Goal: Task Accomplishment & Management: Use online tool/utility

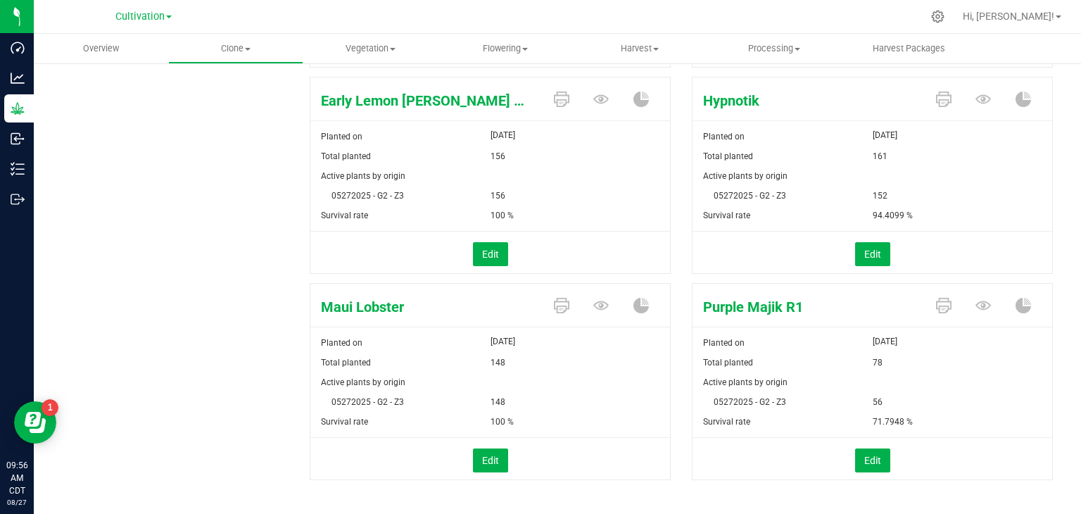
scroll to position [388, 0]
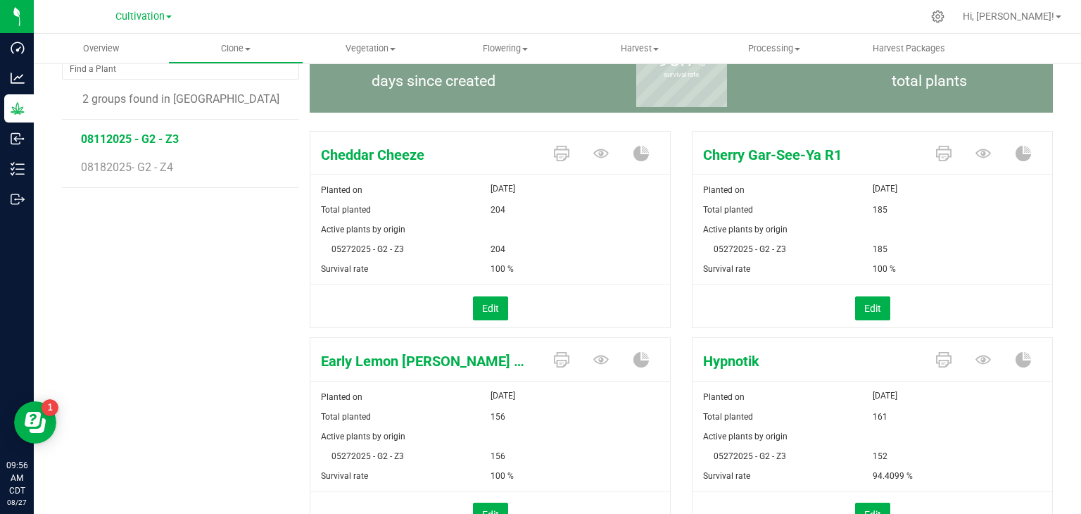
scroll to position [106, 0]
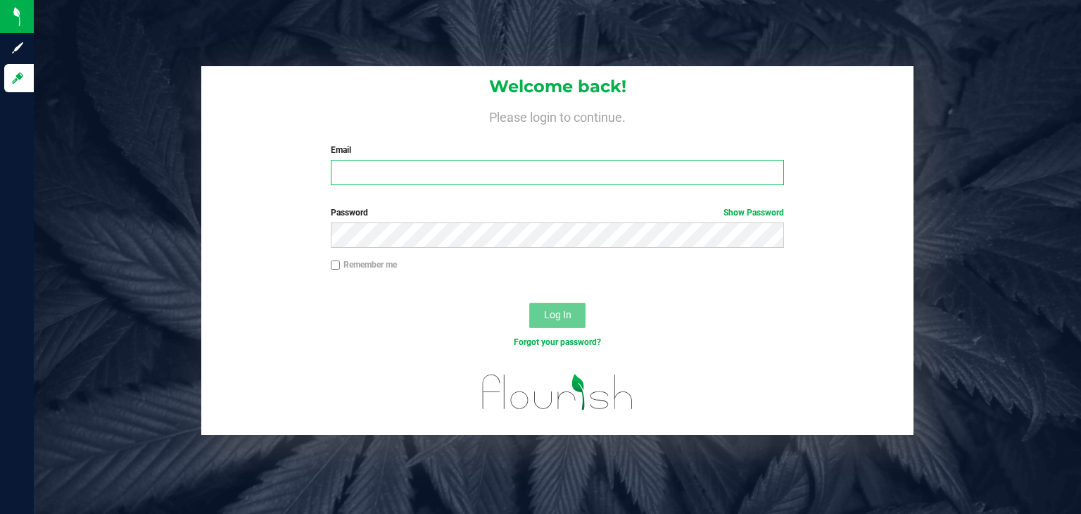
type input "[PERSON_NAME][EMAIL_ADDRESS][DOMAIN_NAME]"
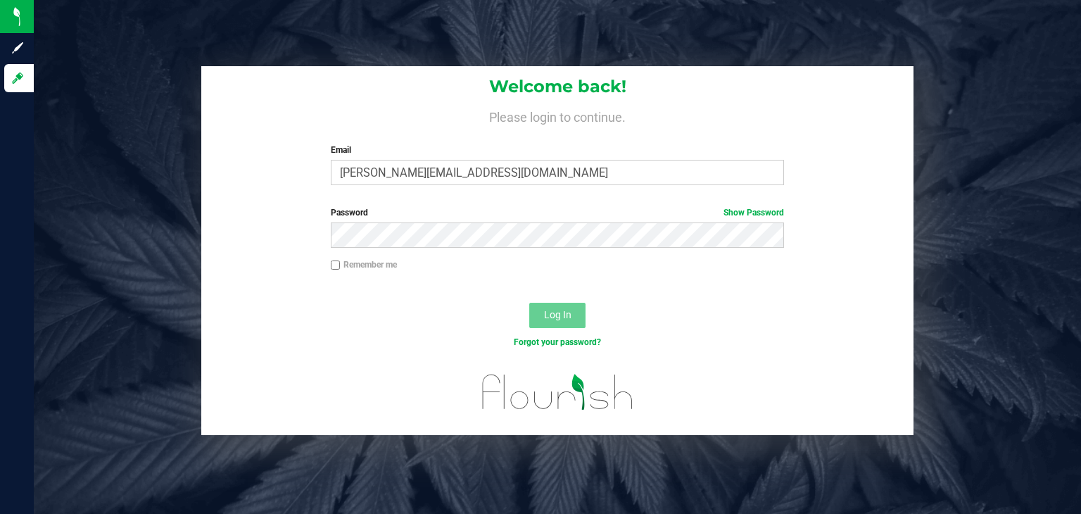
click at [561, 319] on span "Log In" at bounding box center [557, 314] width 27 height 11
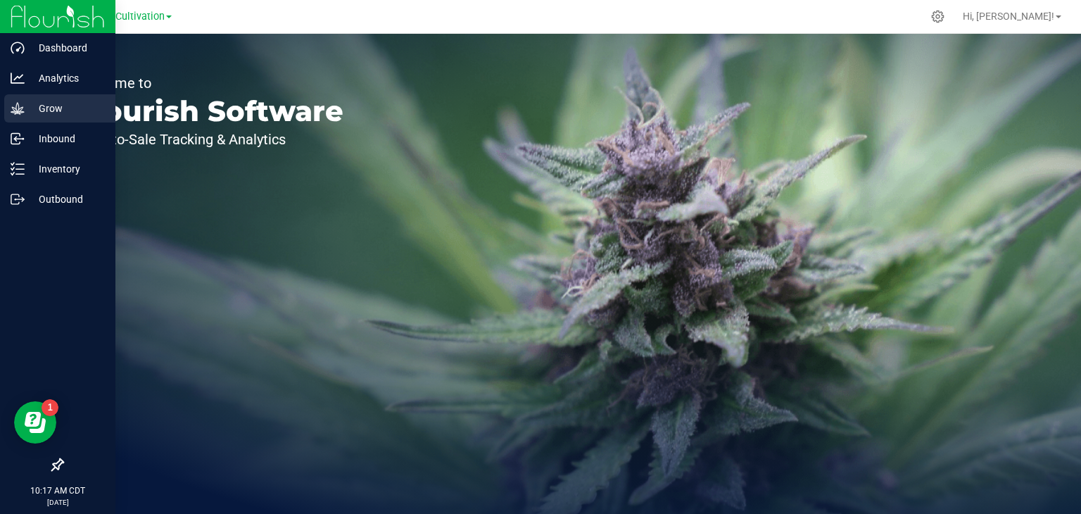
click at [65, 108] on p "Grow" at bounding box center [67, 108] width 84 height 17
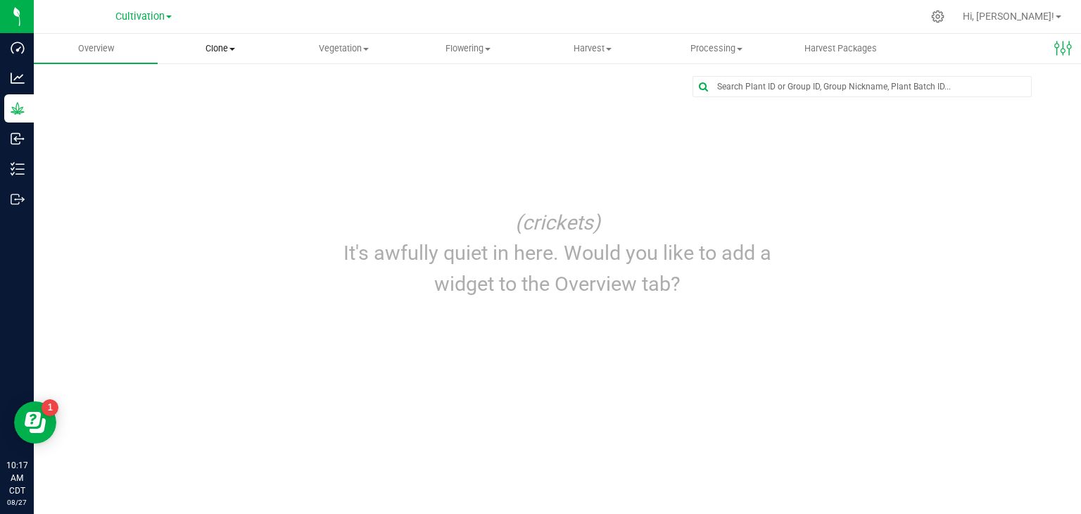
click at [220, 47] on span "Clone" at bounding box center [219, 48] width 122 height 13
click at [230, 101] on span "Cloning groups" at bounding box center [211, 102] width 106 height 12
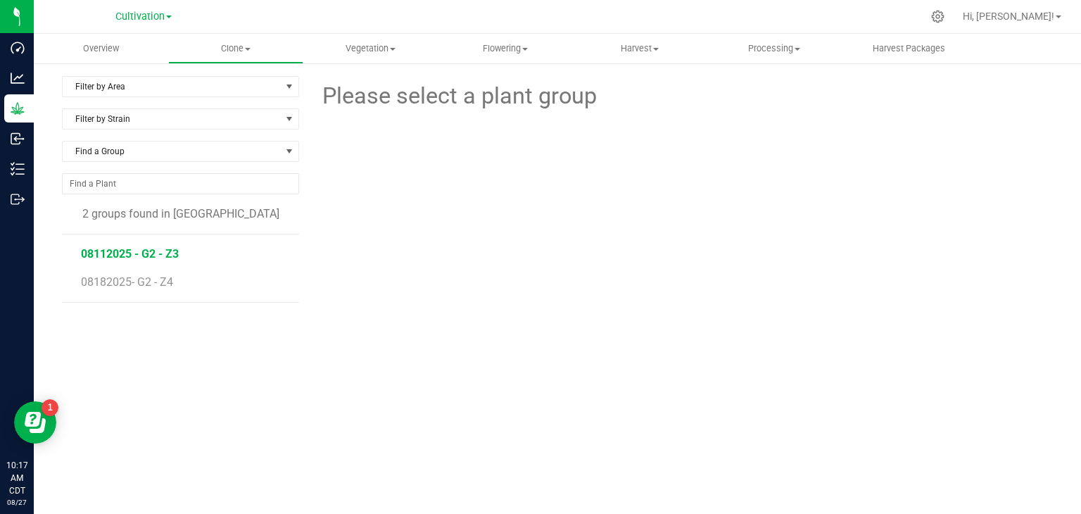
click at [174, 253] on span "08112025 - G2 - Z3" at bounding box center [130, 253] width 98 height 13
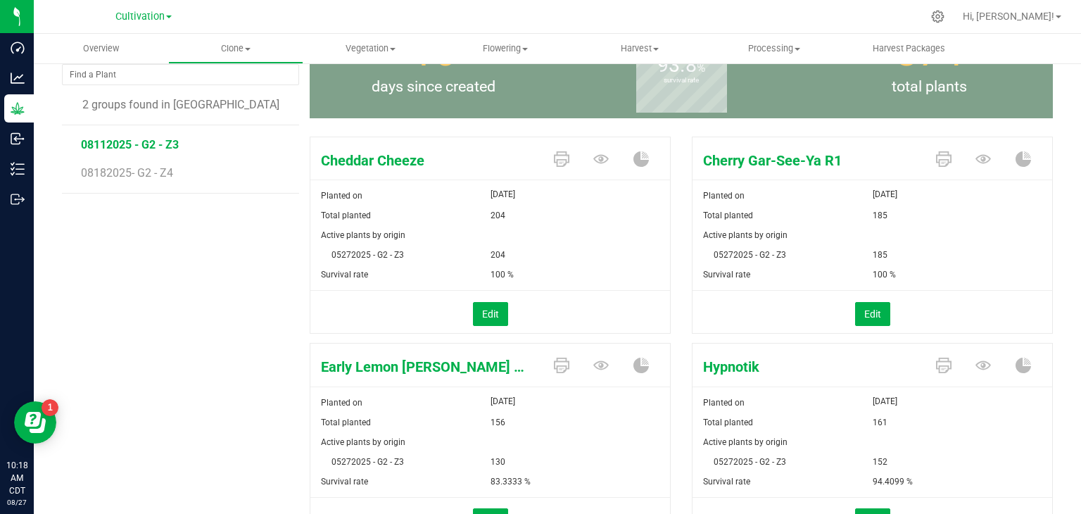
scroll to position [106, 0]
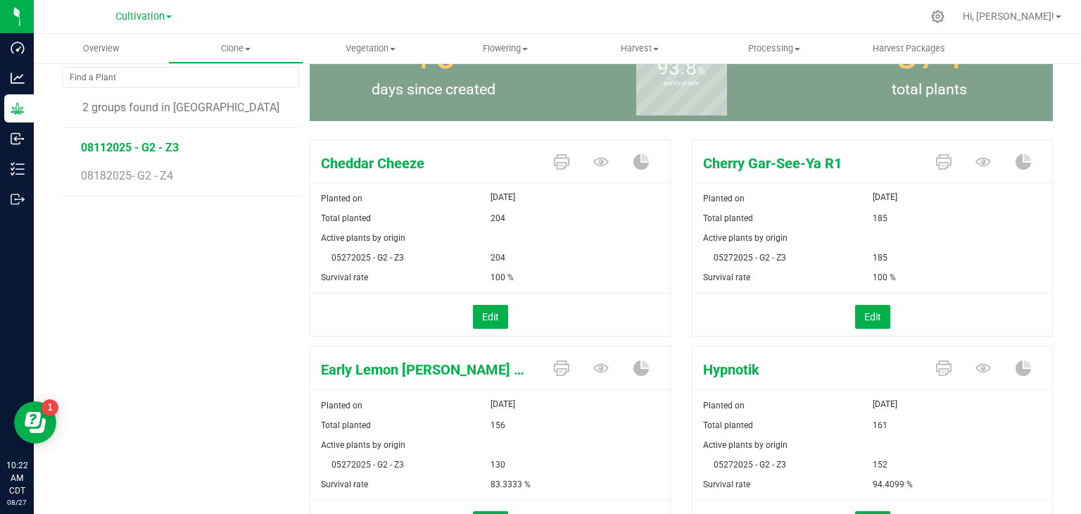
click at [220, 310] on div "Filter by Area Filter by Area All Clone Audit Grow 2 - Nursery Filter by Strain…" at bounding box center [186, 377] width 248 height 814
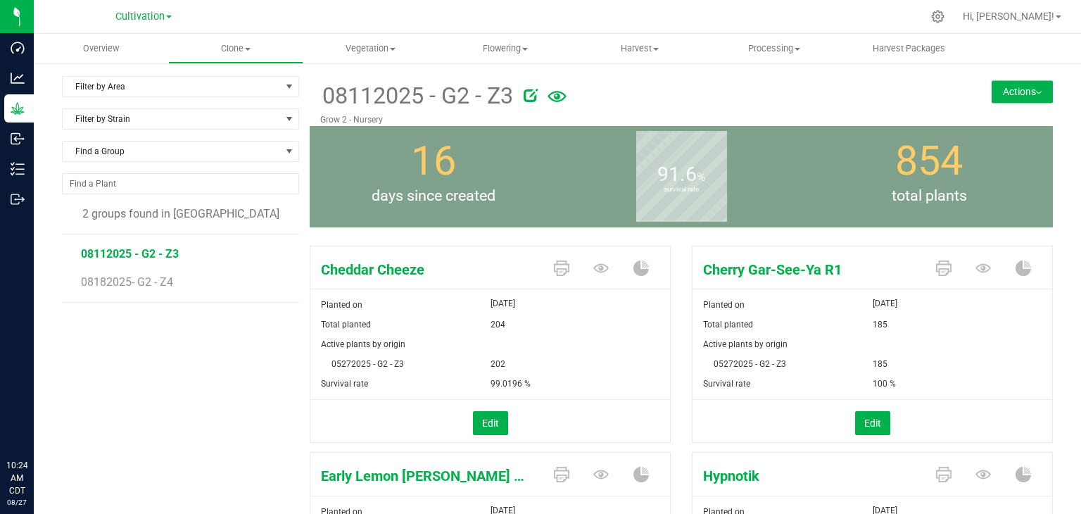
click at [129, 336] on div "Filter by Area Filter by Area All Clone Audit Grow 2 - Nursery Filter by Strain…" at bounding box center [186, 483] width 248 height 814
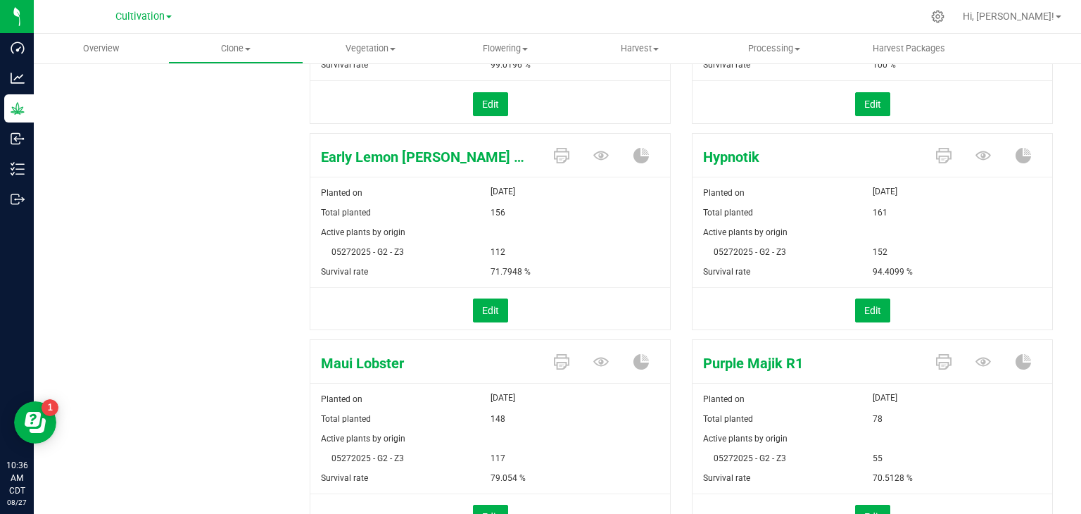
scroll to position [388, 0]
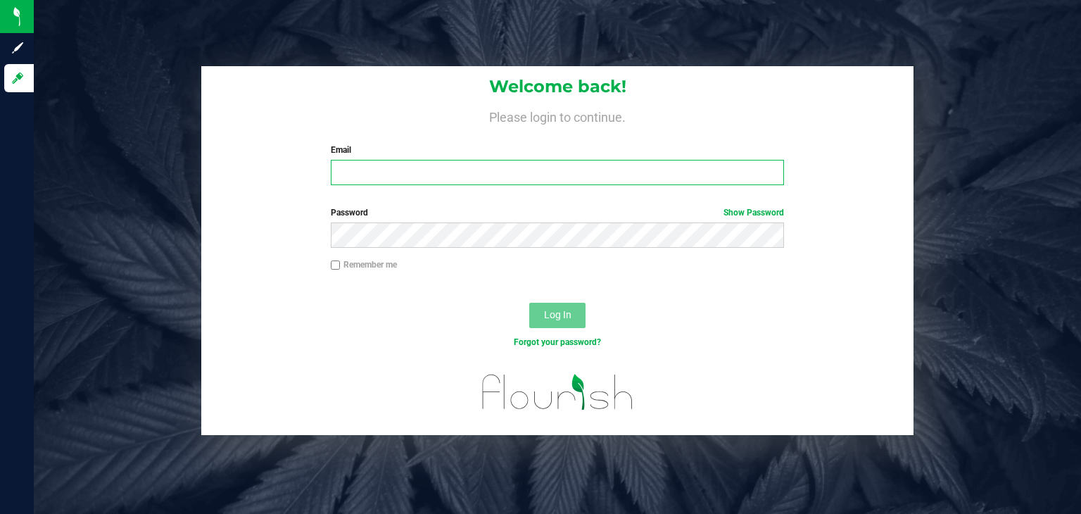
type input "[PERSON_NAME][EMAIL_ADDRESS][DOMAIN_NAME]"
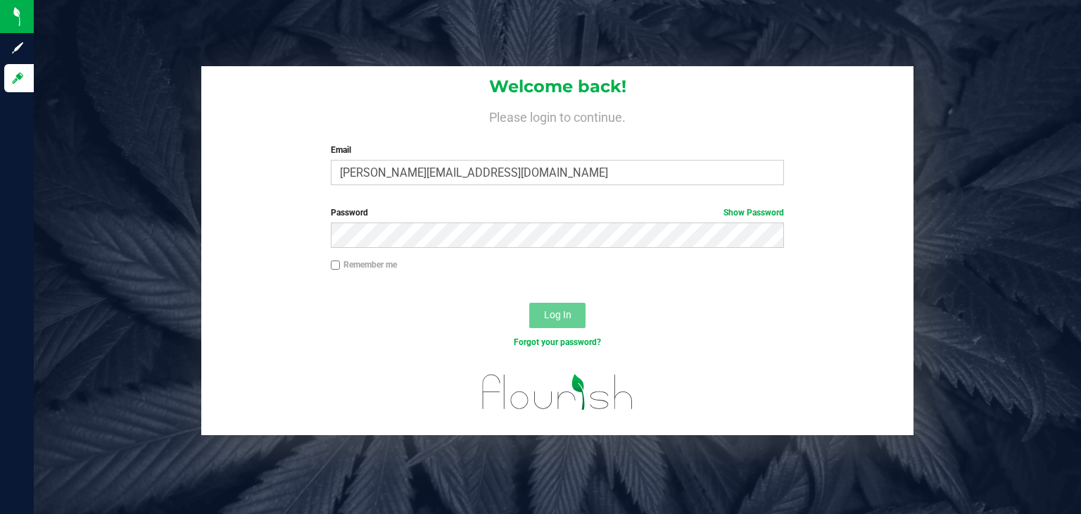
click at [1045, 493] on div "Welcome back! Please login to continue. Email lacee.flute@nativenationscannabis…" at bounding box center [557, 257] width 1047 height 514
